Goal: Task Accomplishment & Management: Manage account settings

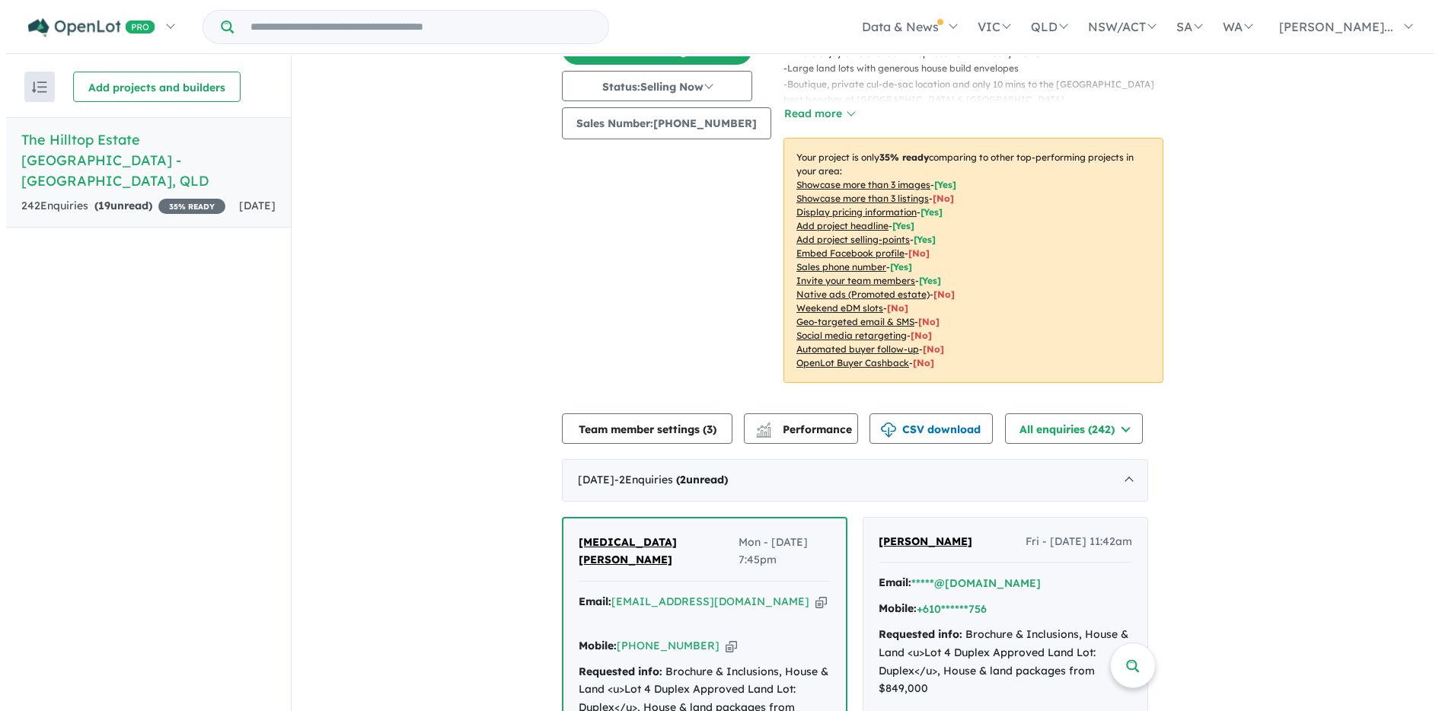
scroll to position [194, 0]
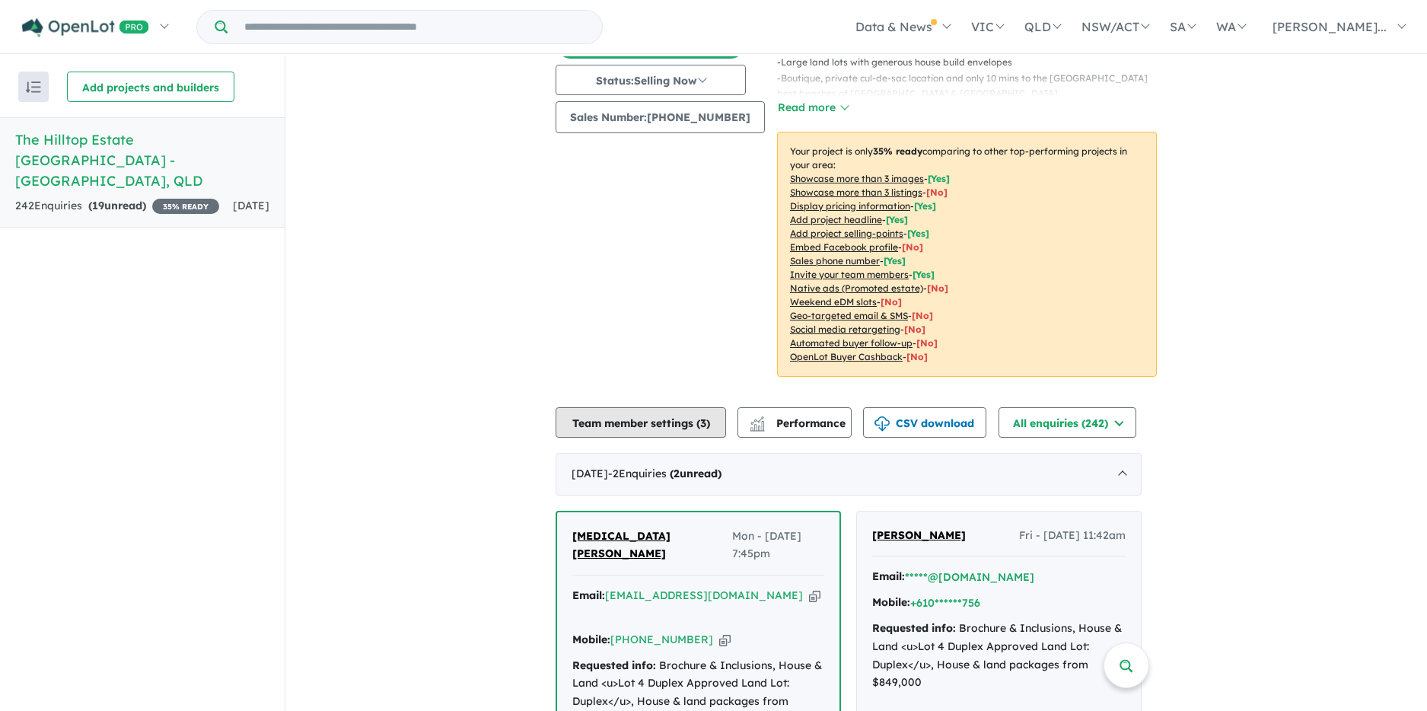
click at [674, 407] on button "Team member settings ( 3 )" at bounding box center [641, 422] width 170 height 30
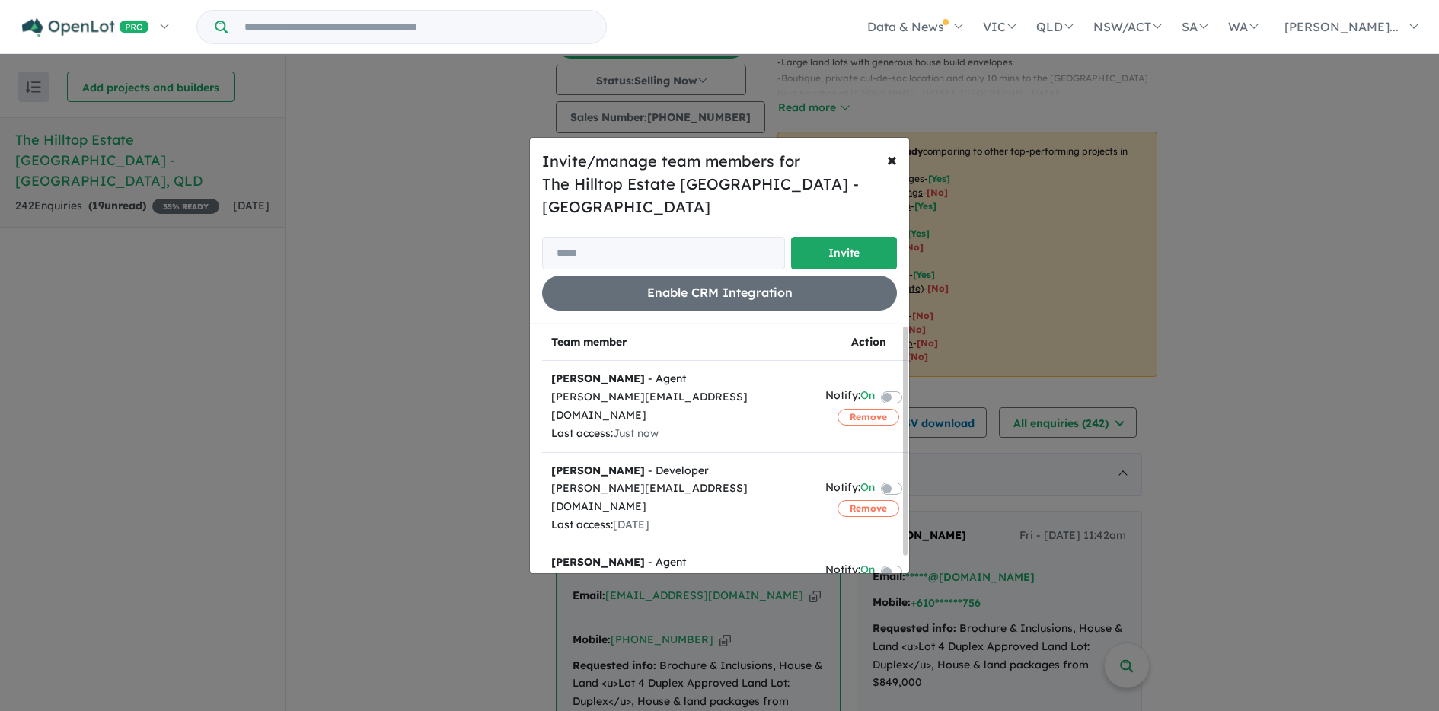
scroll to position [20, 0]
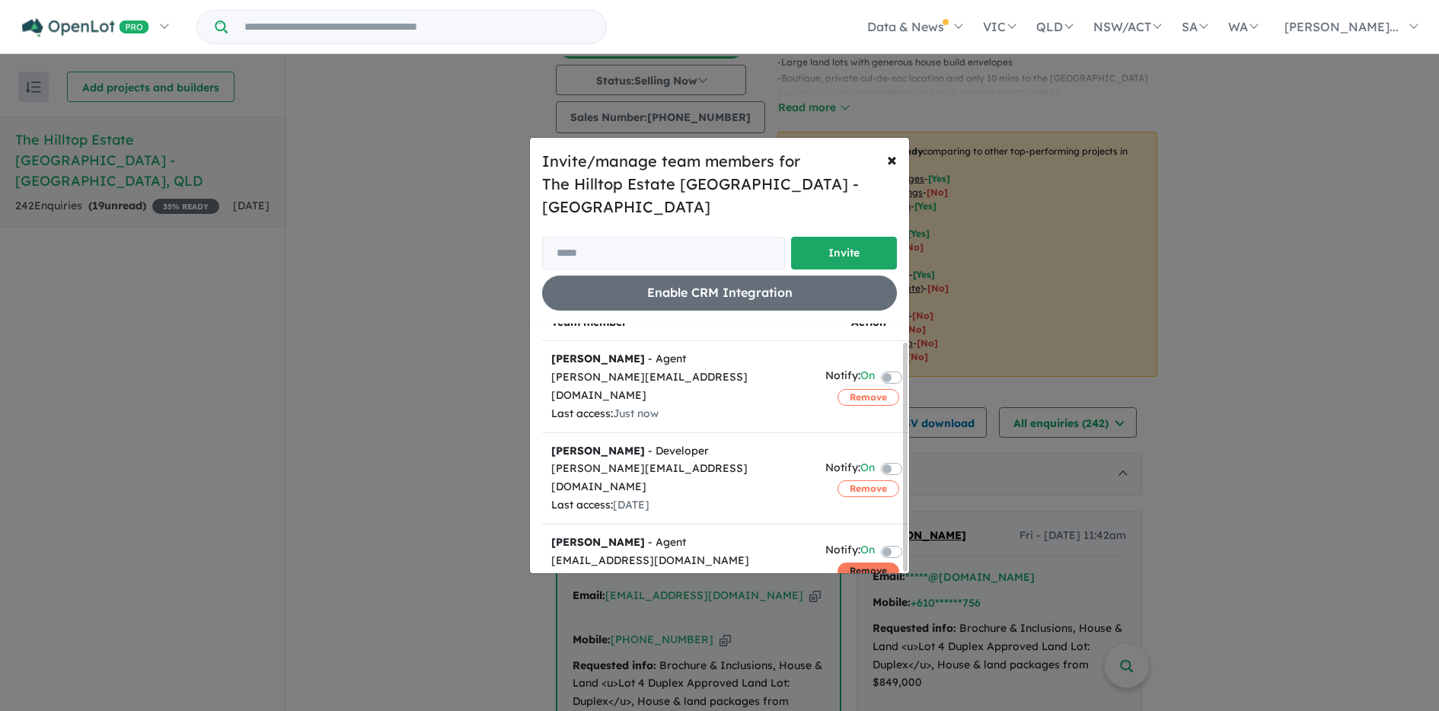
click at [862, 562] on button "Remove" at bounding box center [868, 570] width 62 height 17
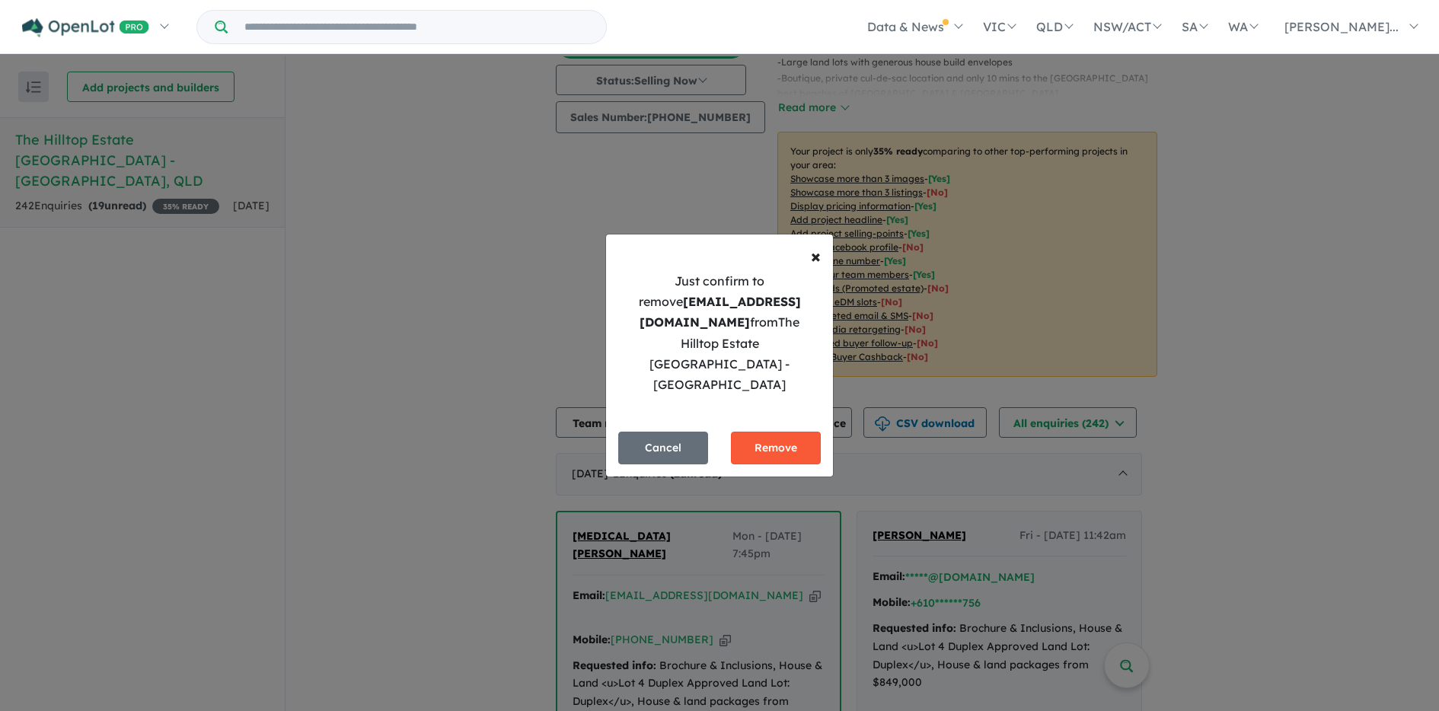
click at [789, 432] on button "Remove" at bounding box center [776, 448] width 90 height 33
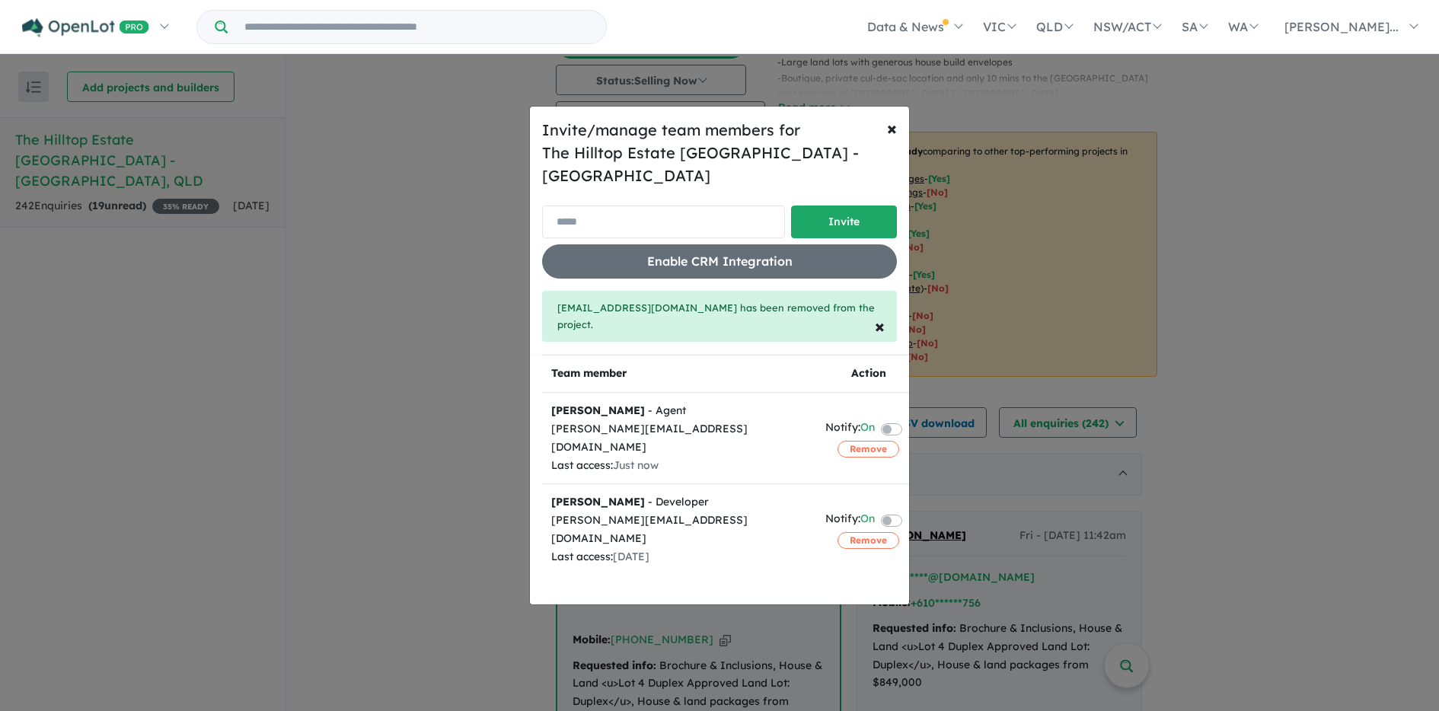
click at [609, 215] on input "email" at bounding box center [663, 222] width 243 height 33
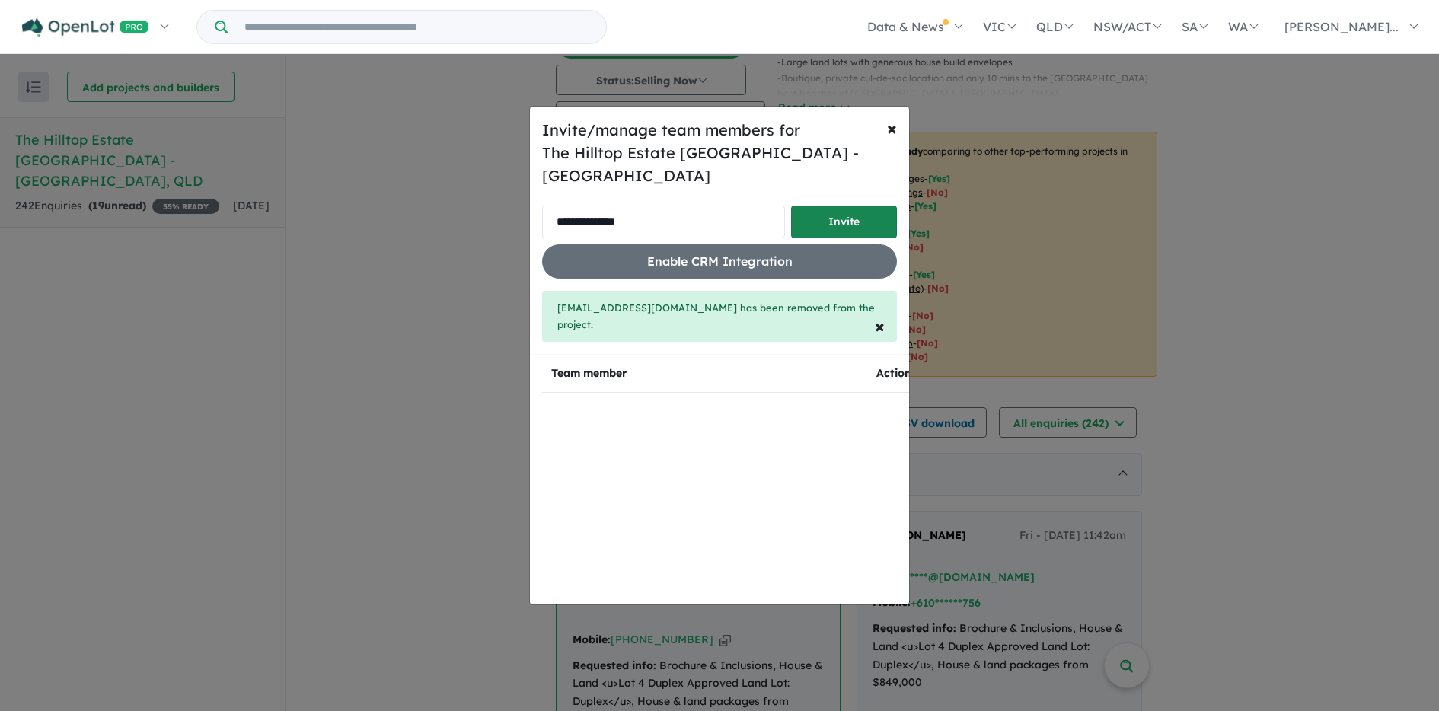
type input "**********"
click at [844, 220] on button "Invite" at bounding box center [844, 222] width 106 height 33
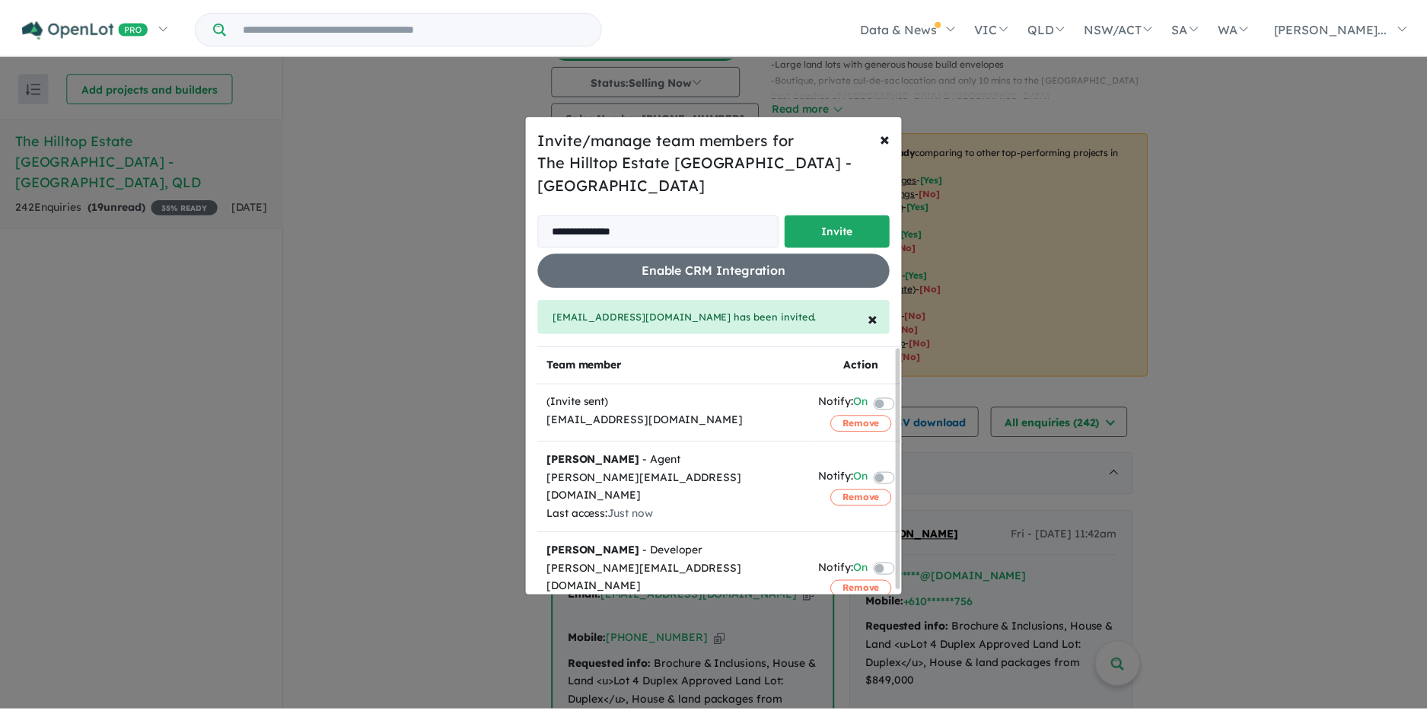
scroll to position [5, 0]
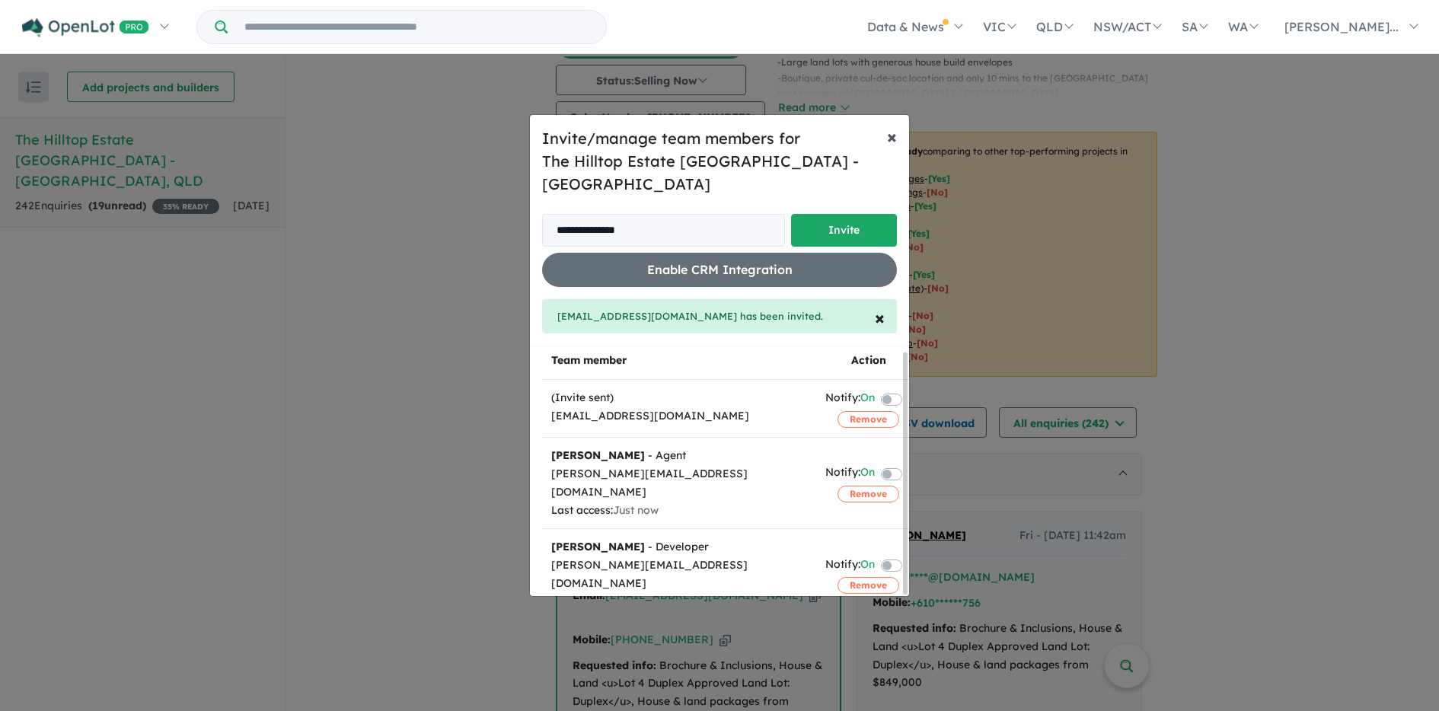
click at [894, 148] on span "×" at bounding box center [892, 136] width 10 height 23
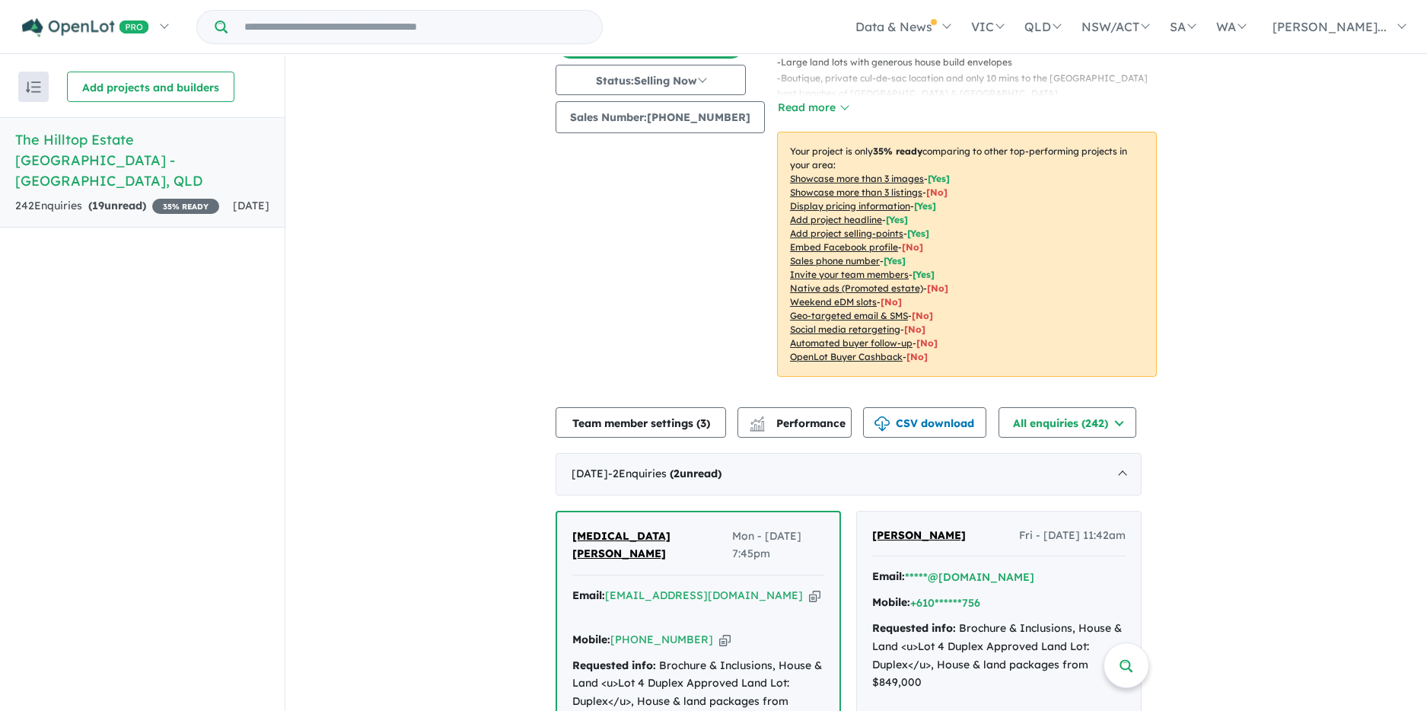
scroll to position [174, 0]
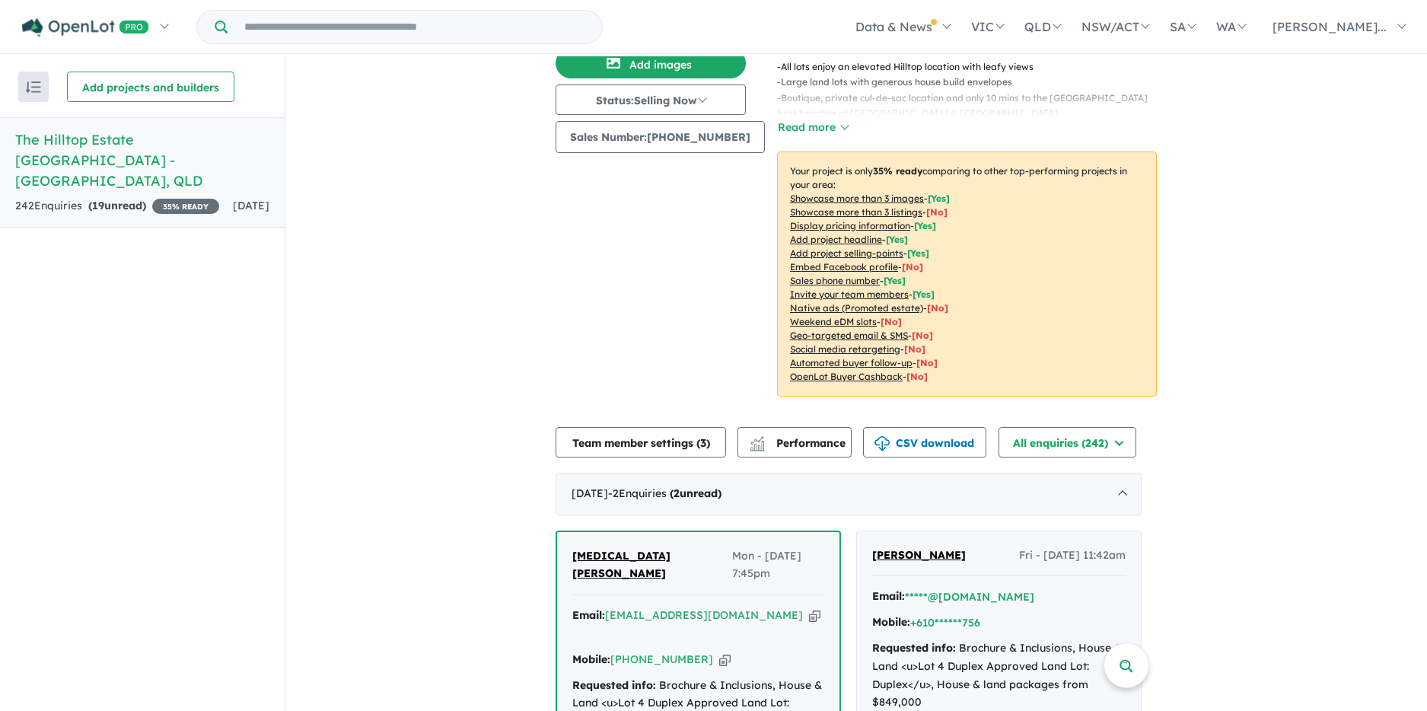
click at [149, 143] on h5 "The Hilltop Estate [GEOGRAPHIC_DATA] - [GEOGRAPHIC_DATA] , [GEOGRAPHIC_DATA]" at bounding box center [142, 160] width 254 height 62
click at [116, 199] on strong "( 19 unread)" at bounding box center [117, 206] width 58 height 14
click at [100, 155] on h5 "The Hilltop Estate [GEOGRAPHIC_DATA] - [GEOGRAPHIC_DATA] , [GEOGRAPHIC_DATA]" at bounding box center [142, 160] width 254 height 62
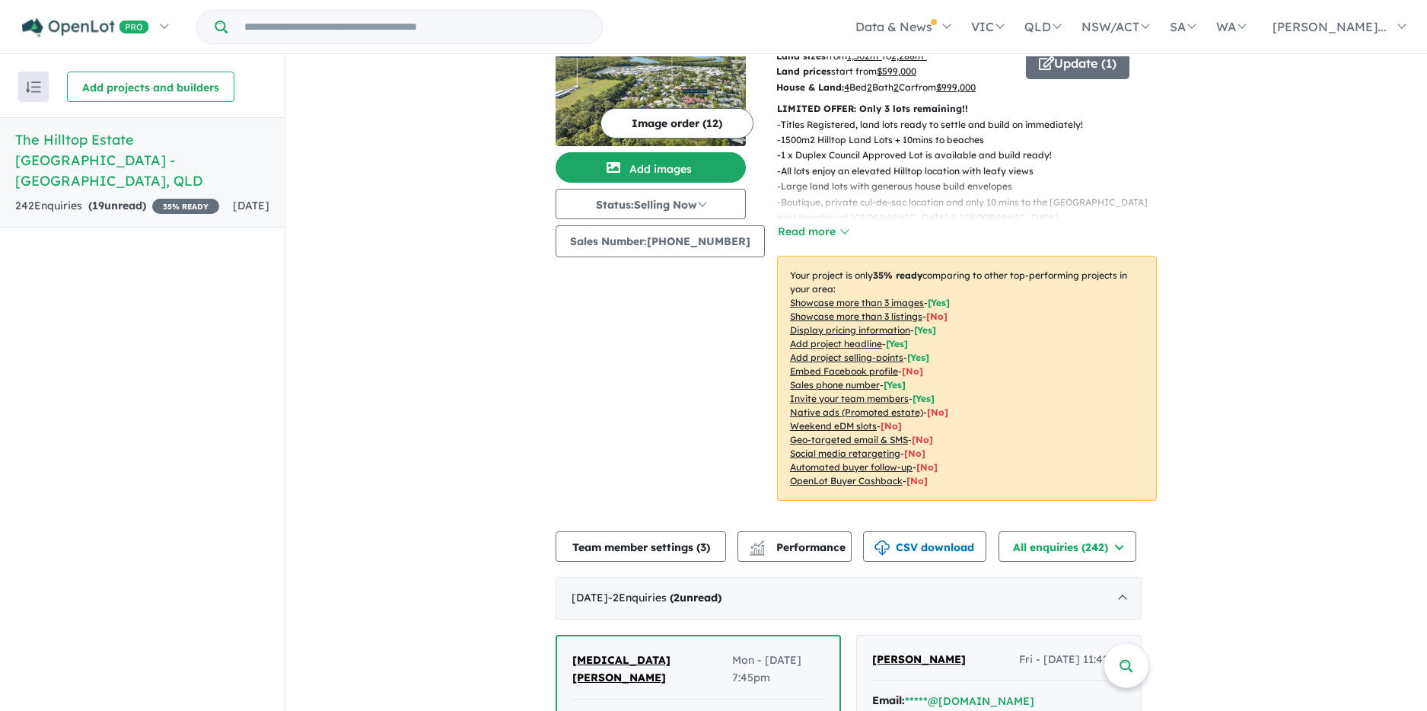
scroll to position [0, 0]
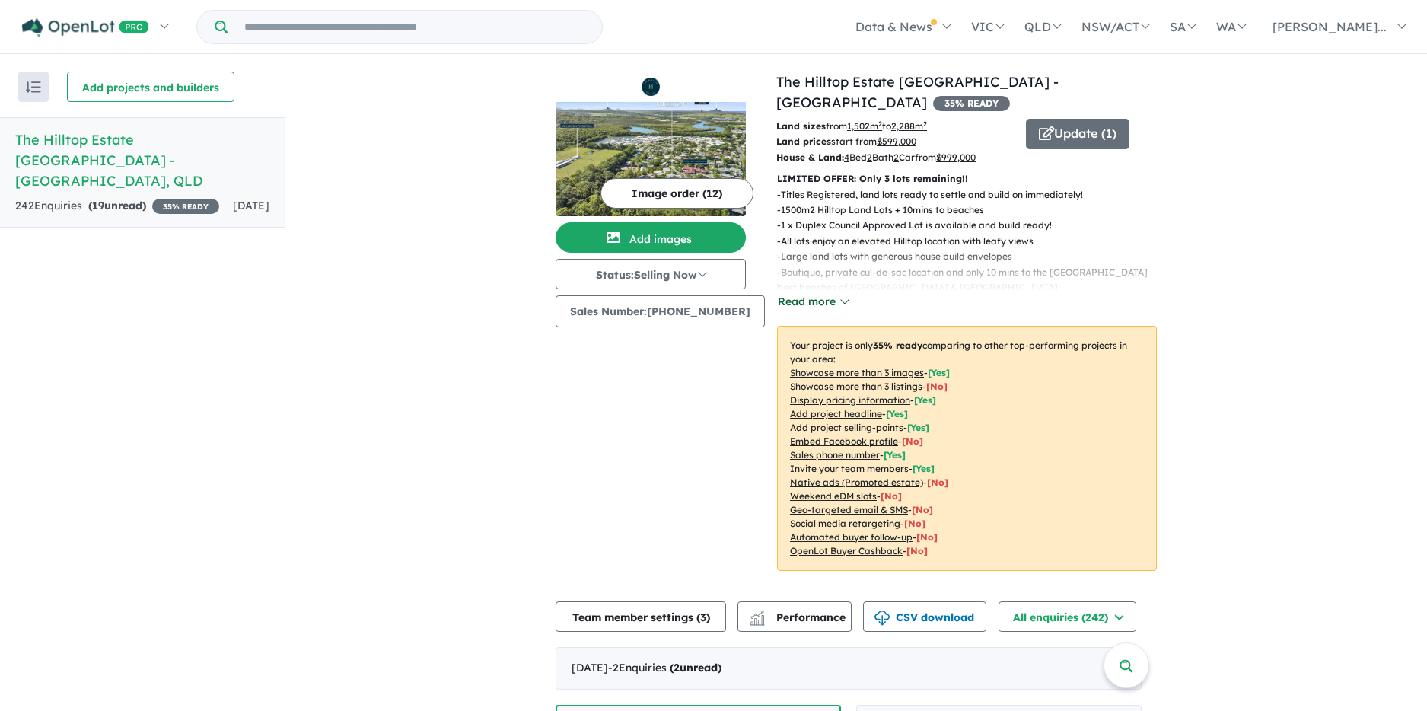
click at [801, 293] on button "Read more" at bounding box center [813, 302] width 72 height 18
